Goal: Task Accomplishment & Management: Complete application form

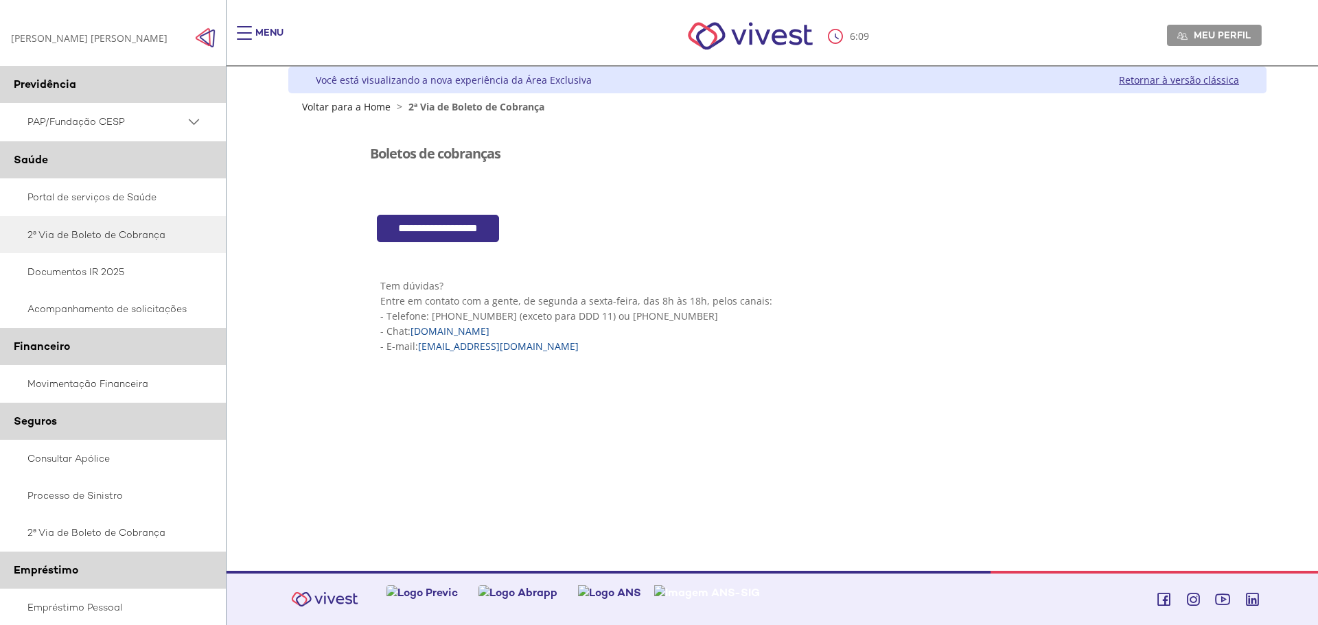
scroll to position [154, 0]
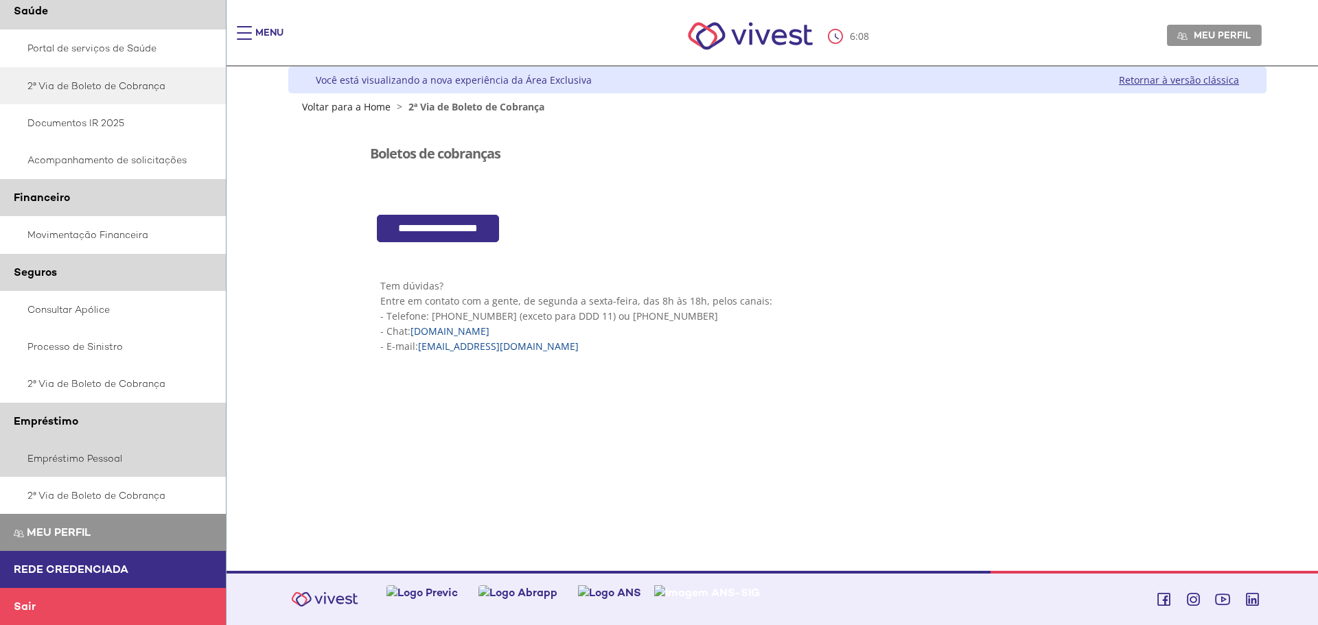
click at [62, 456] on link "Empréstimo Pessoal" at bounding box center [113, 458] width 226 height 37
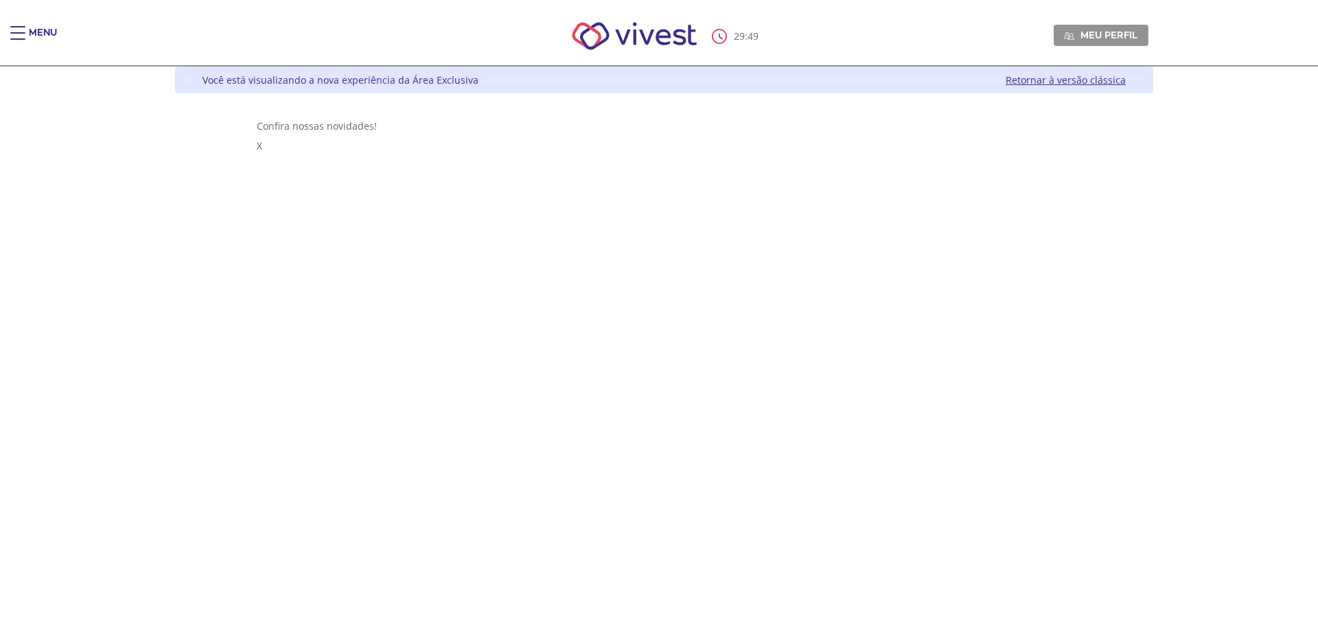
click at [15, 37] on div "Main header" at bounding box center [17, 39] width 15 height 27
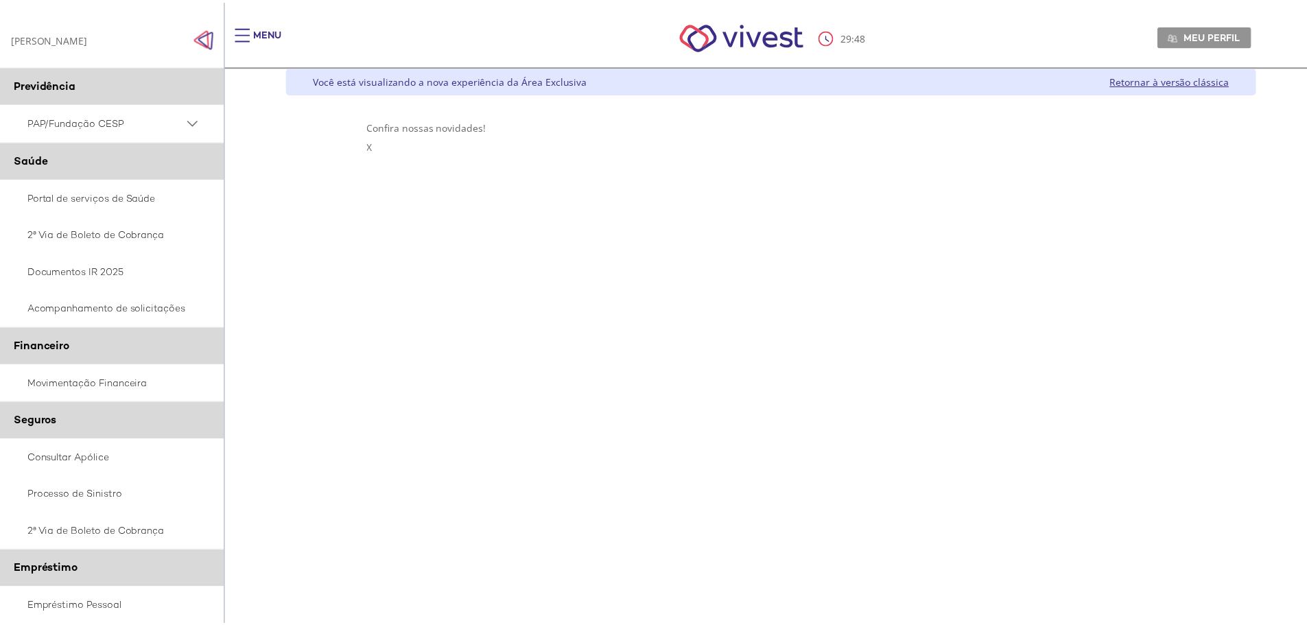
scroll to position [137, 0]
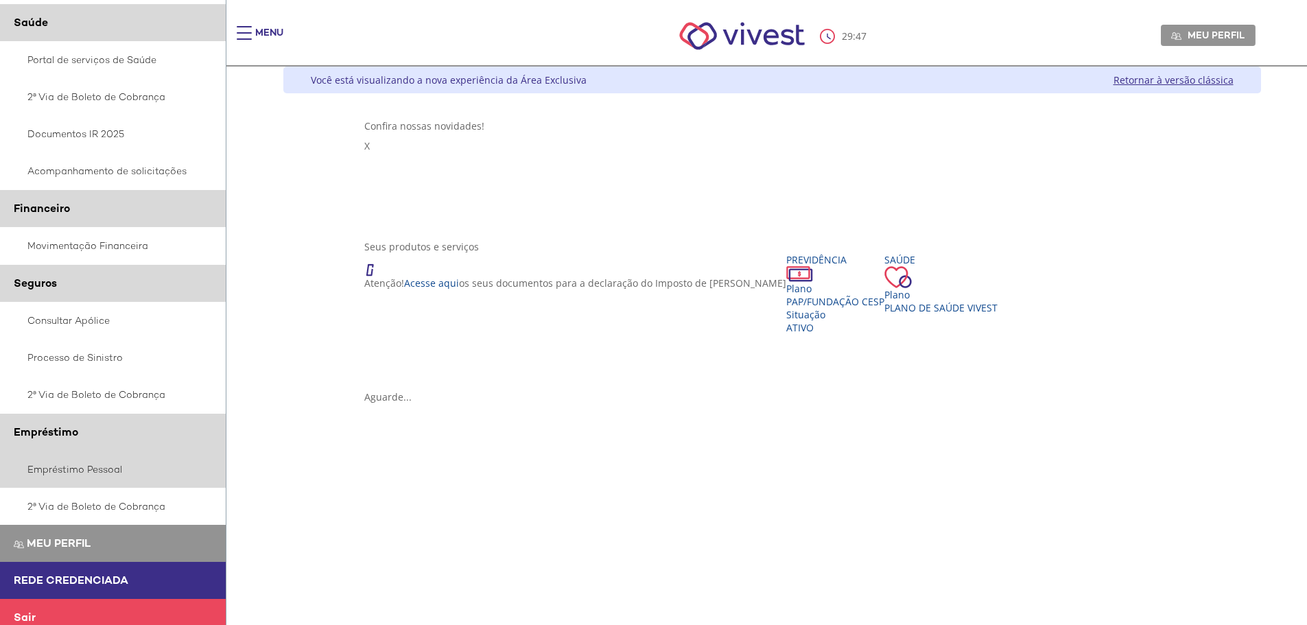
click at [89, 475] on link "Empréstimo Pessoal" at bounding box center [113, 469] width 226 height 37
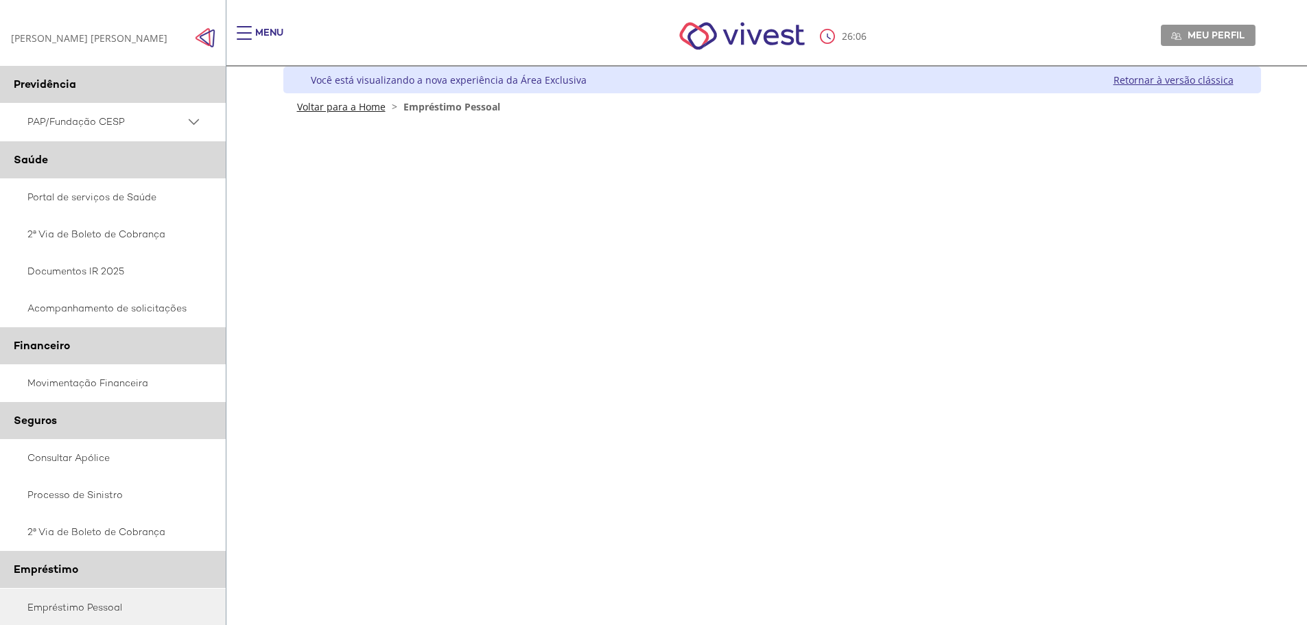
click at [355, 108] on link "Voltar para a Home" at bounding box center [341, 106] width 89 height 13
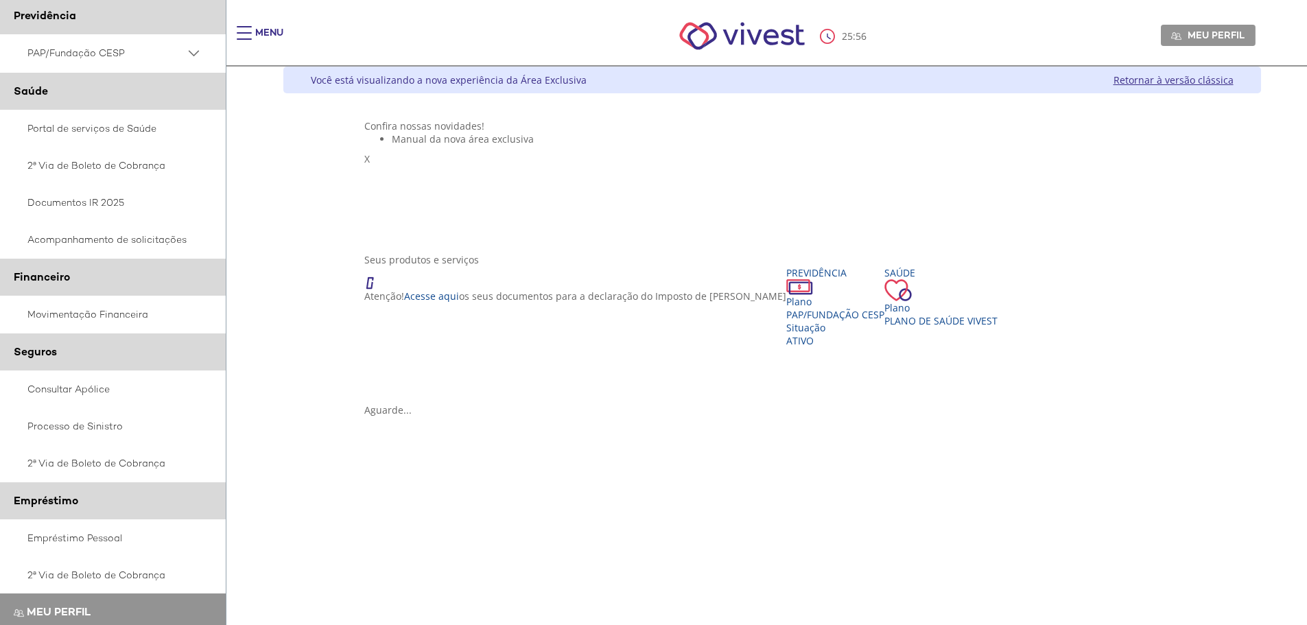
scroll to position [154, 0]
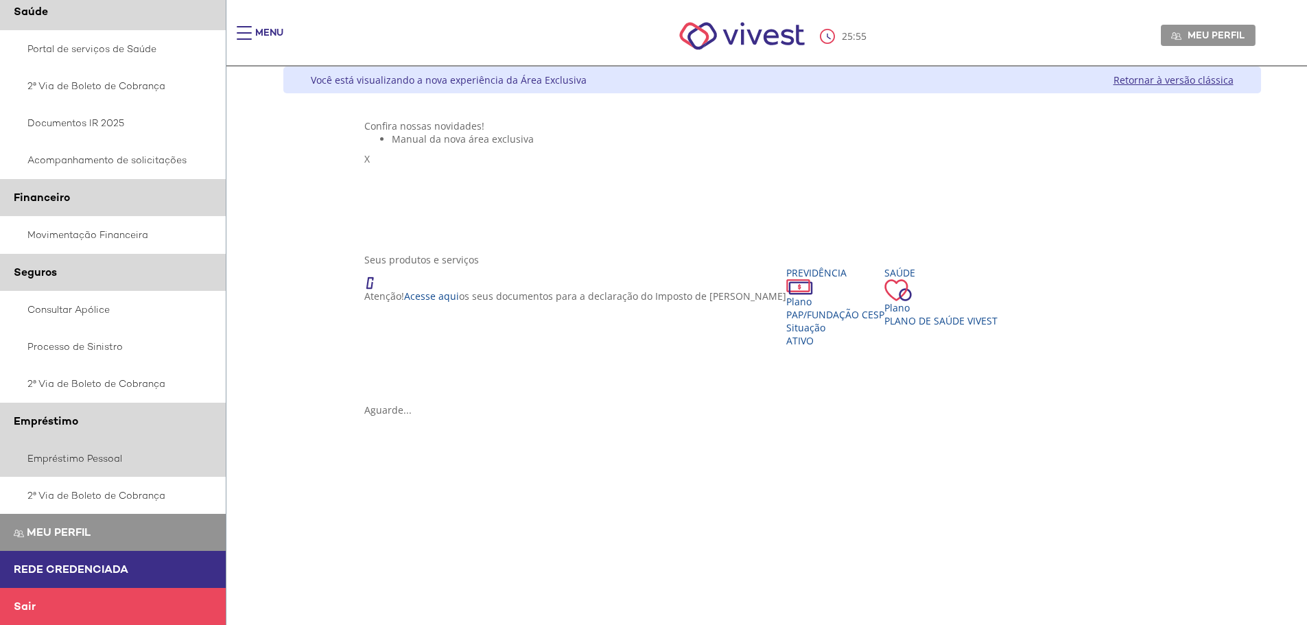
click at [67, 459] on link "Empréstimo Pessoal" at bounding box center [113, 458] width 226 height 37
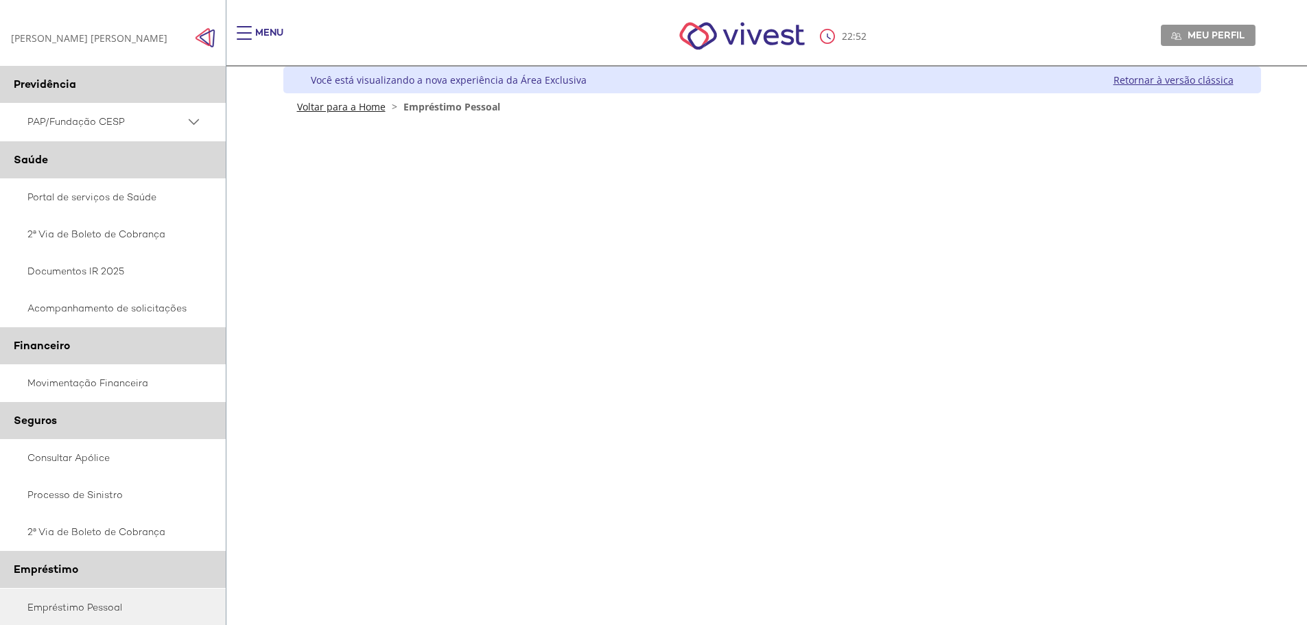
click at [358, 106] on link "Voltar para a Home" at bounding box center [341, 106] width 89 height 13
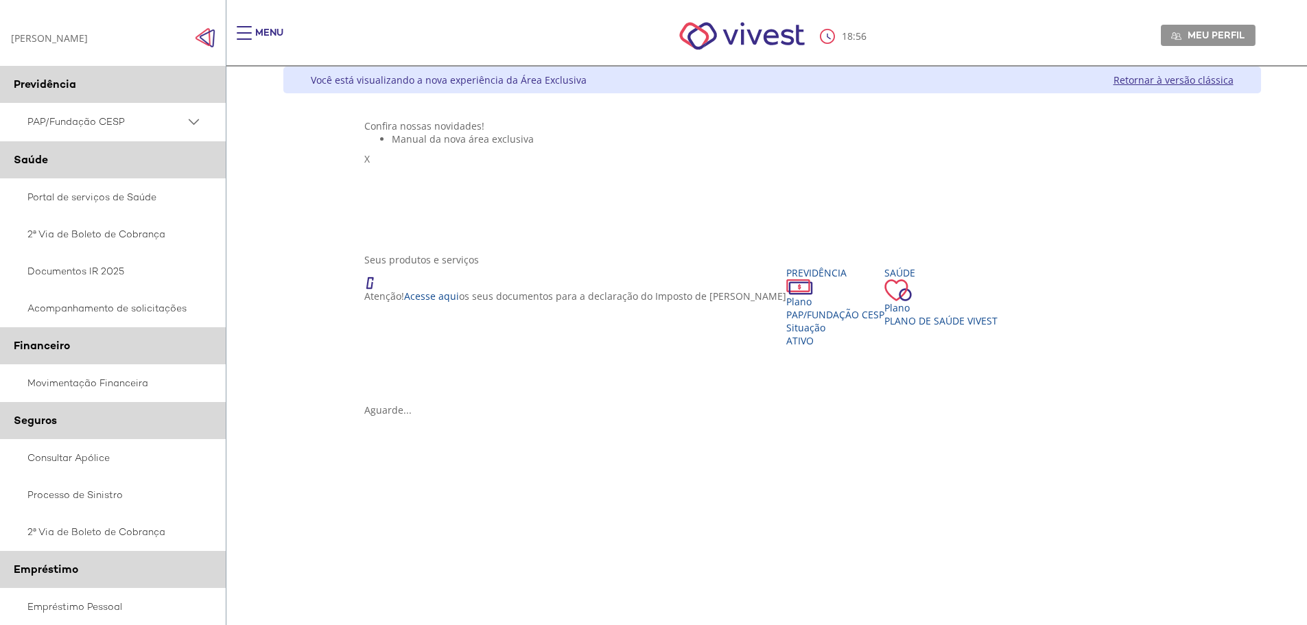
scroll to position [69, 0]
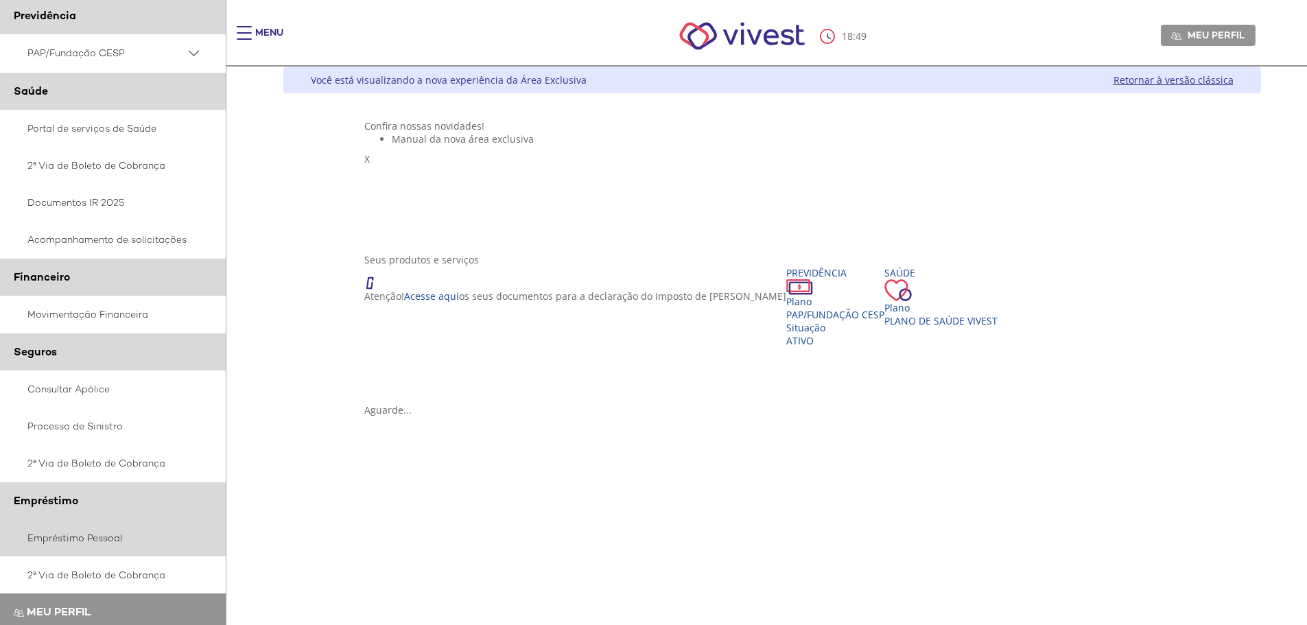
click at [85, 543] on link "Empréstimo Pessoal" at bounding box center [113, 537] width 226 height 37
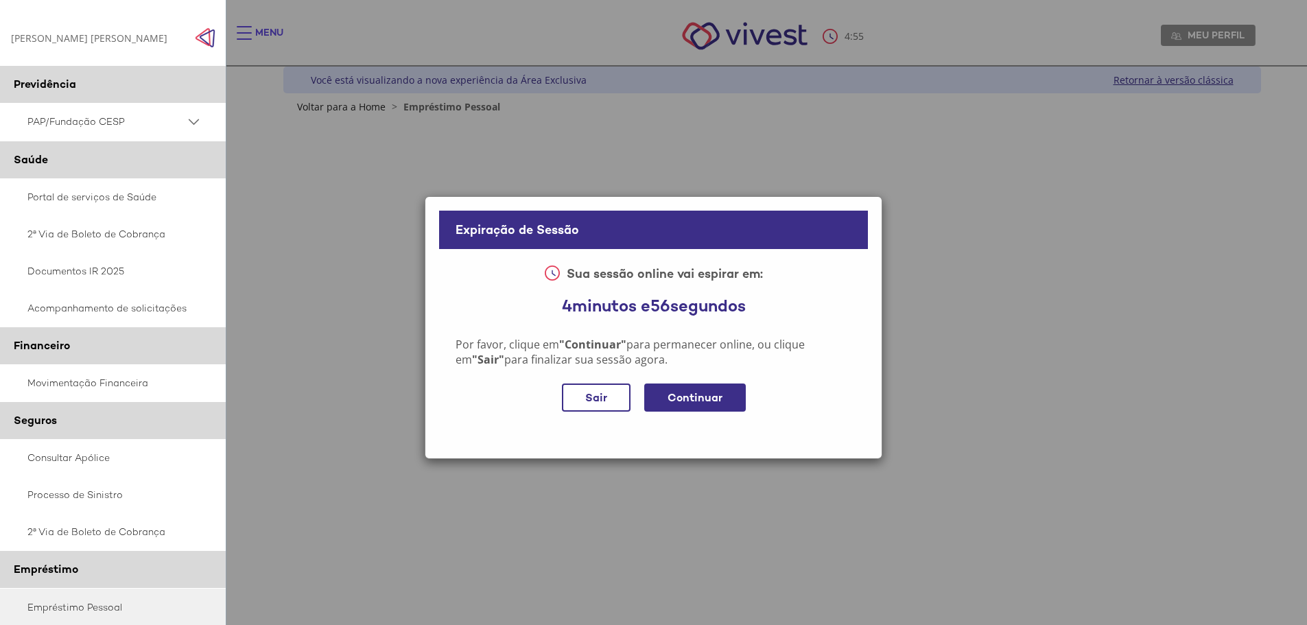
click at [714, 399] on div "Continuar" at bounding box center [695, 398] width 102 height 28
click at [698, 397] on div "Continuar" at bounding box center [695, 398] width 102 height 28
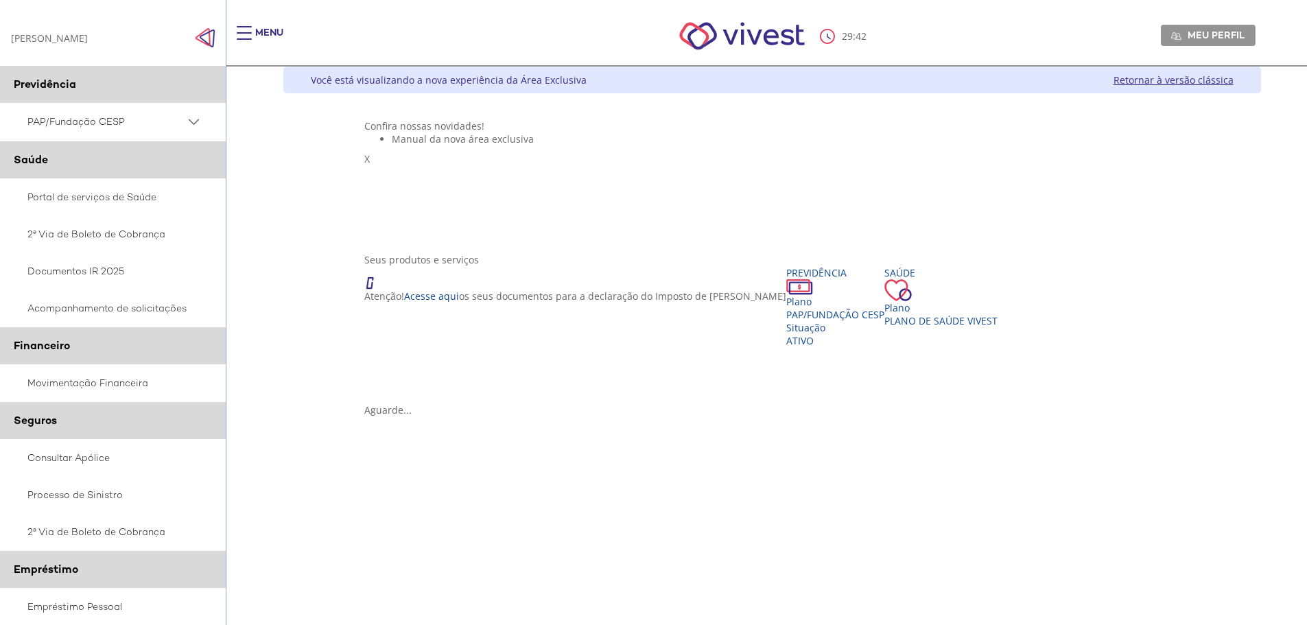
scroll to position [154, 0]
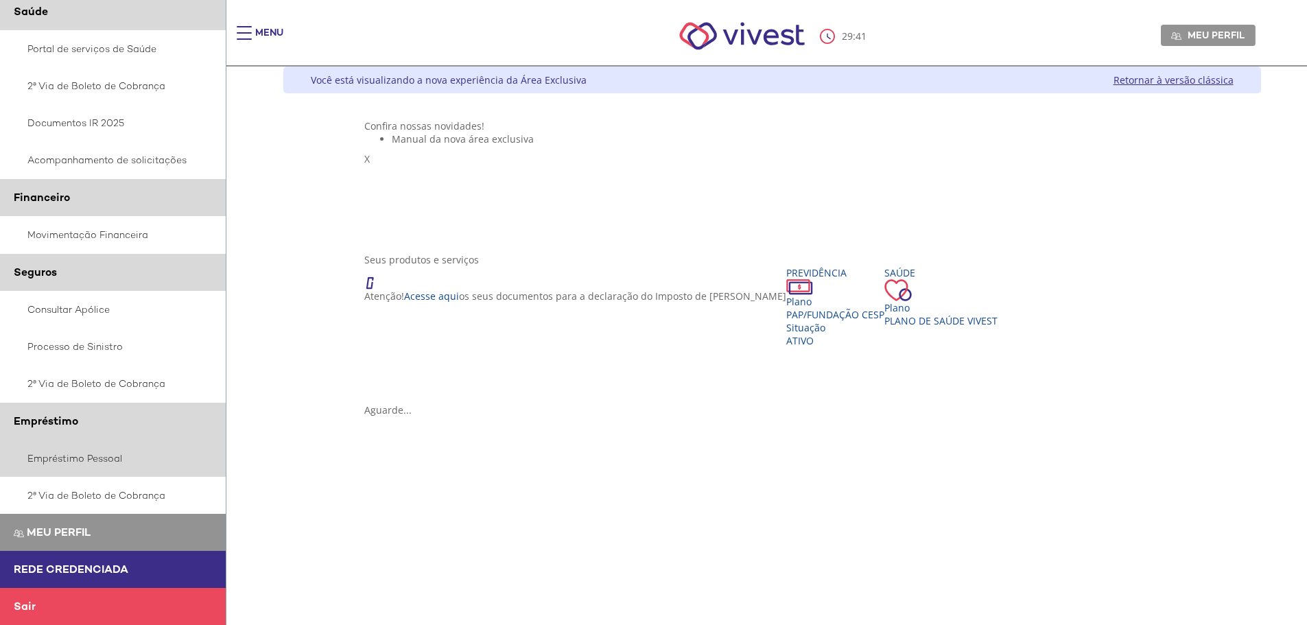
click at [78, 458] on link "Empréstimo Pessoal" at bounding box center [113, 458] width 226 height 37
